Goal: Check status: Check status

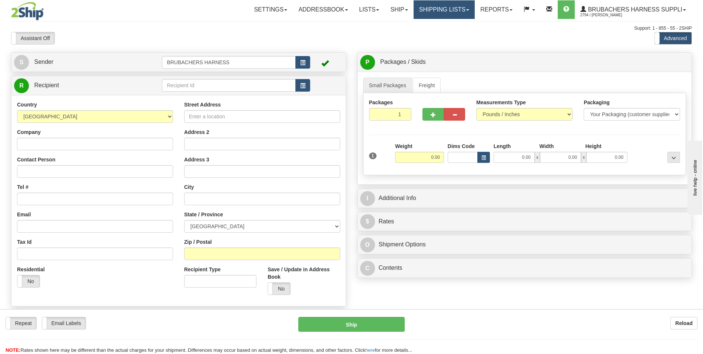
click at [421, 13] on link "Shipping lists" at bounding box center [444, 9] width 61 height 19
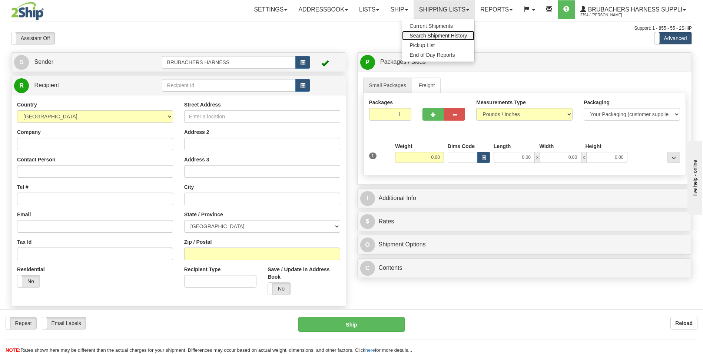
click at [407, 35] on link "Search Shipment History" at bounding box center [438, 36] width 72 height 10
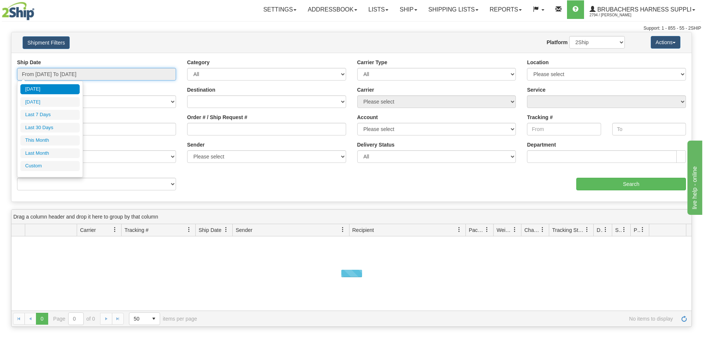
click at [46, 77] on input "From [DATE] To [DATE]" at bounding box center [96, 74] width 159 height 13
click at [45, 114] on li "Last 7 Days" at bounding box center [49, 115] width 59 height 10
type input "From [DATE] To [DATE]"
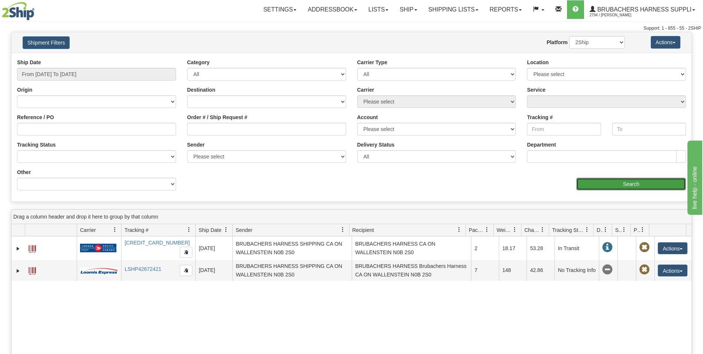
click at [585, 188] on input "Search" at bounding box center [631, 184] width 110 height 13
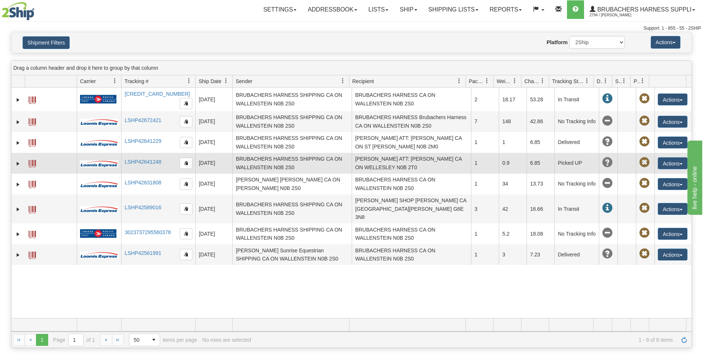
click at [363, 162] on td "[PERSON_NAME] ATT: [PERSON_NAME] CA ON WELLESLEY N0B 2T0" at bounding box center [411, 163] width 119 height 21
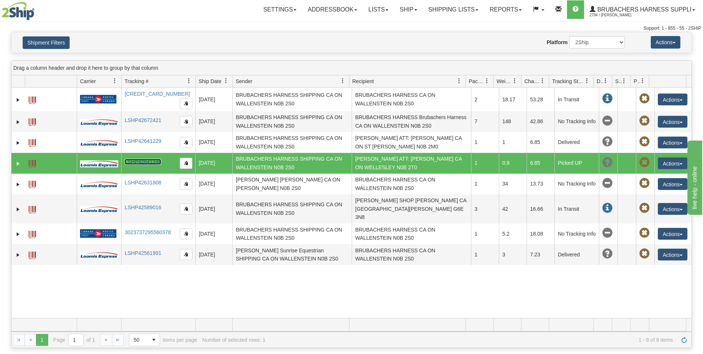
click at [152, 159] on link "LSHP42641248" at bounding box center [143, 162] width 37 height 6
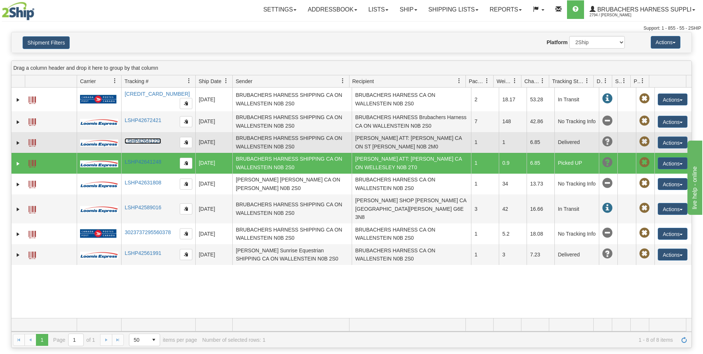
click at [129, 138] on link "LSHP42641229" at bounding box center [143, 141] width 37 height 6
